Goal: Task Accomplishment & Management: Use online tool/utility

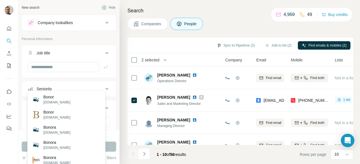
scroll to position [114, 0]
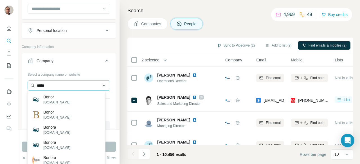
click at [77, 85] on input "*****" at bounding box center [69, 86] width 83 height 10
type input "*"
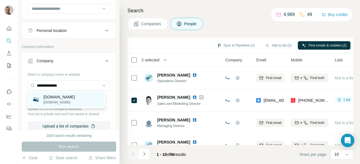
type input "**********"
click at [60, 98] on p "[DOMAIN_NAME]" at bounding box center [58, 97] width 31 height 6
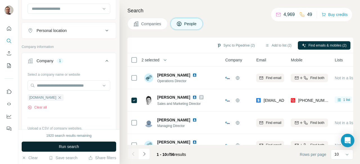
click at [64, 149] on span "Run search" at bounding box center [69, 147] width 20 height 6
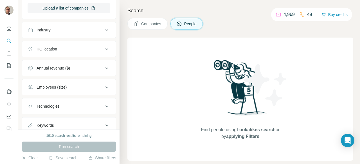
scroll to position [269, 0]
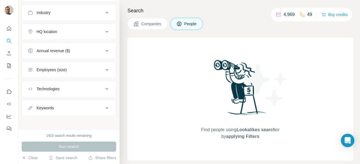
click at [29, 154] on div "1910 search results remaining Run search Clear Save search Share filters" at bounding box center [68, 147] width 101 height 35
click at [29, 157] on button "Clear" at bounding box center [30, 158] width 16 height 6
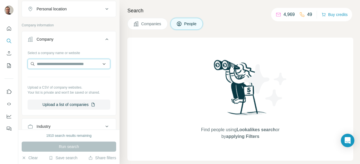
click at [67, 63] on input "text" at bounding box center [69, 64] width 83 height 10
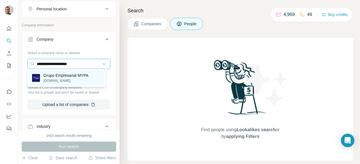
type input "**********"
click at [64, 77] on p "Grupo Empresarial MYPA" at bounding box center [65, 76] width 45 height 6
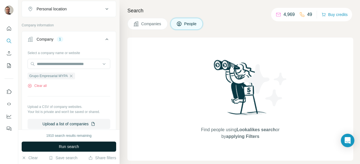
click at [79, 145] on button "Run search" at bounding box center [69, 147] width 94 height 10
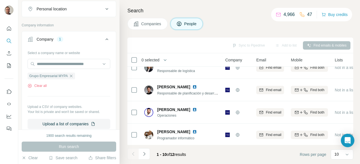
scroll to position [149, 0]
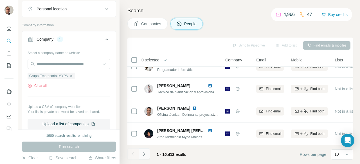
click at [142, 157] on icon "Navigate to next page" at bounding box center [144, 154] width 6 height 6
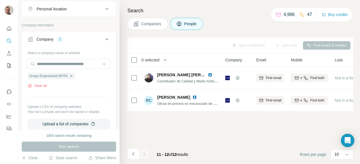
scroll to position [0, 0]
